Goal: Task Accomplishment & Management: Manage account settings

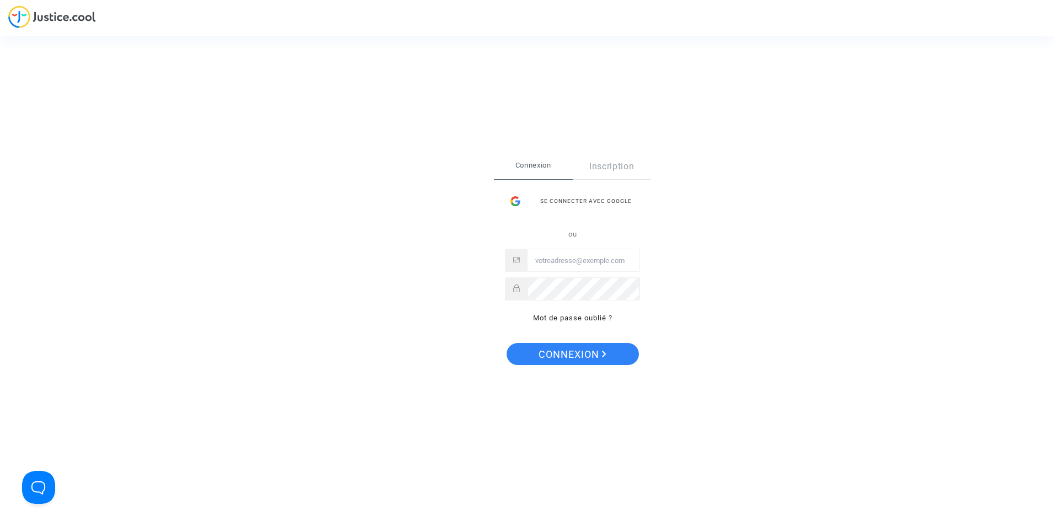
type input "levavasseur.prudence@llpavocat.com"
click at [609, 347] on button "Connexion" at bounding box center [573, 354] width 132 height 22
